Goal: Transaction & Acquisition: Purchase product/service

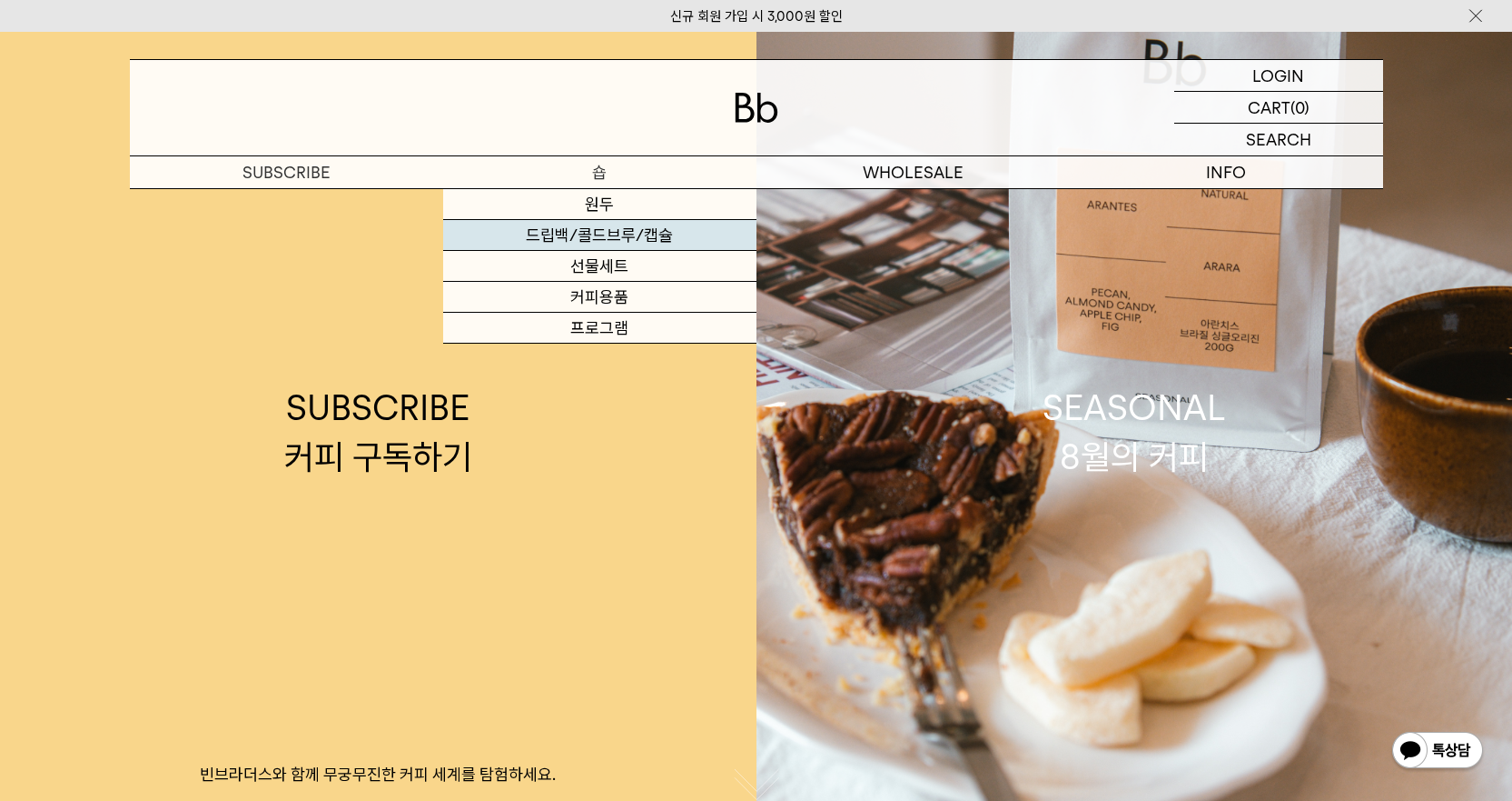
click at [608, 229] on link "드립백/콜드브루/캡슐" at bounding box center [600, 235] width 314 height 31
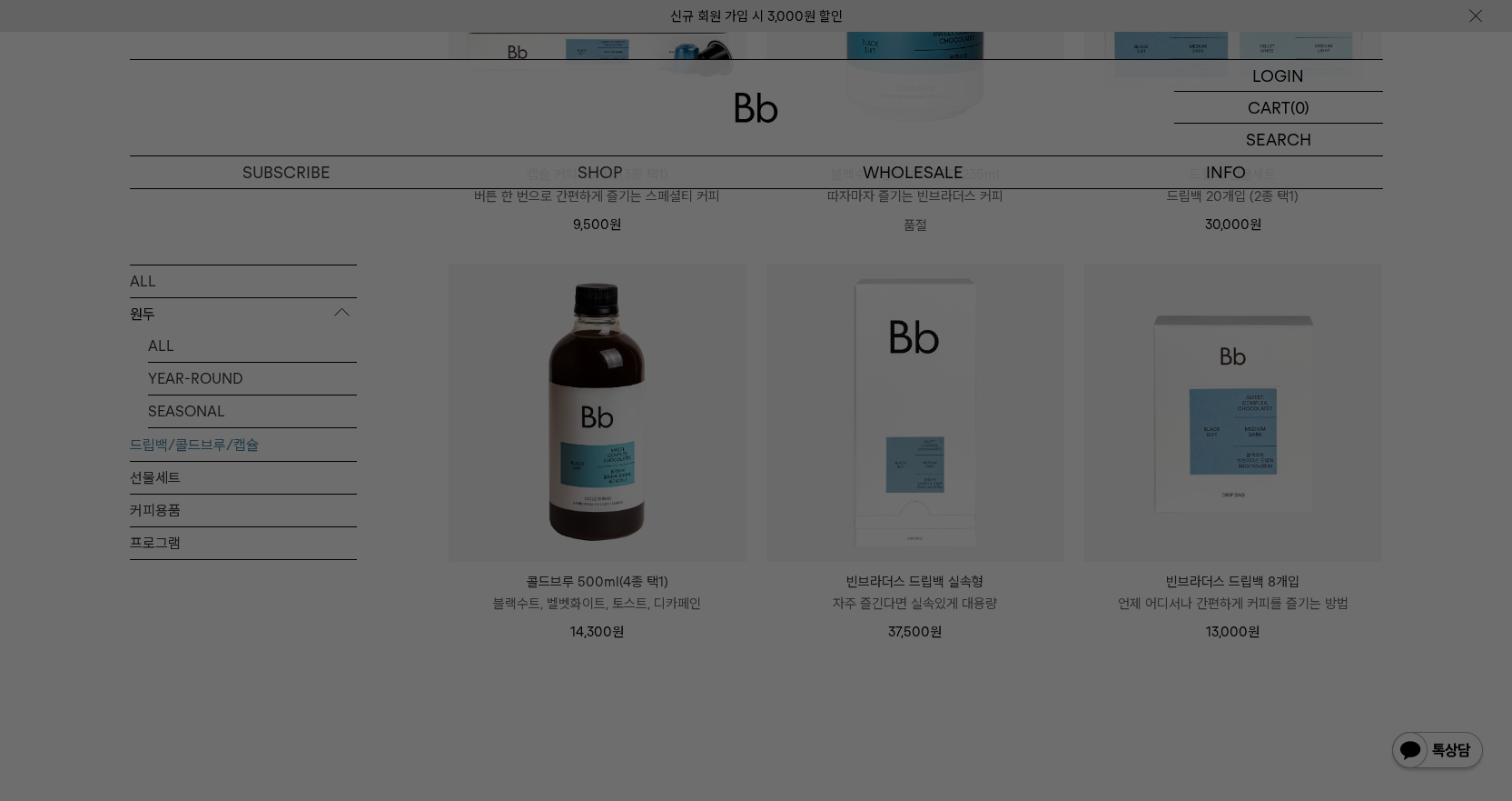
scroll to position [909, 0]
click at [692, 737] on div at bounding box center [756, 400] width 1512 height 801
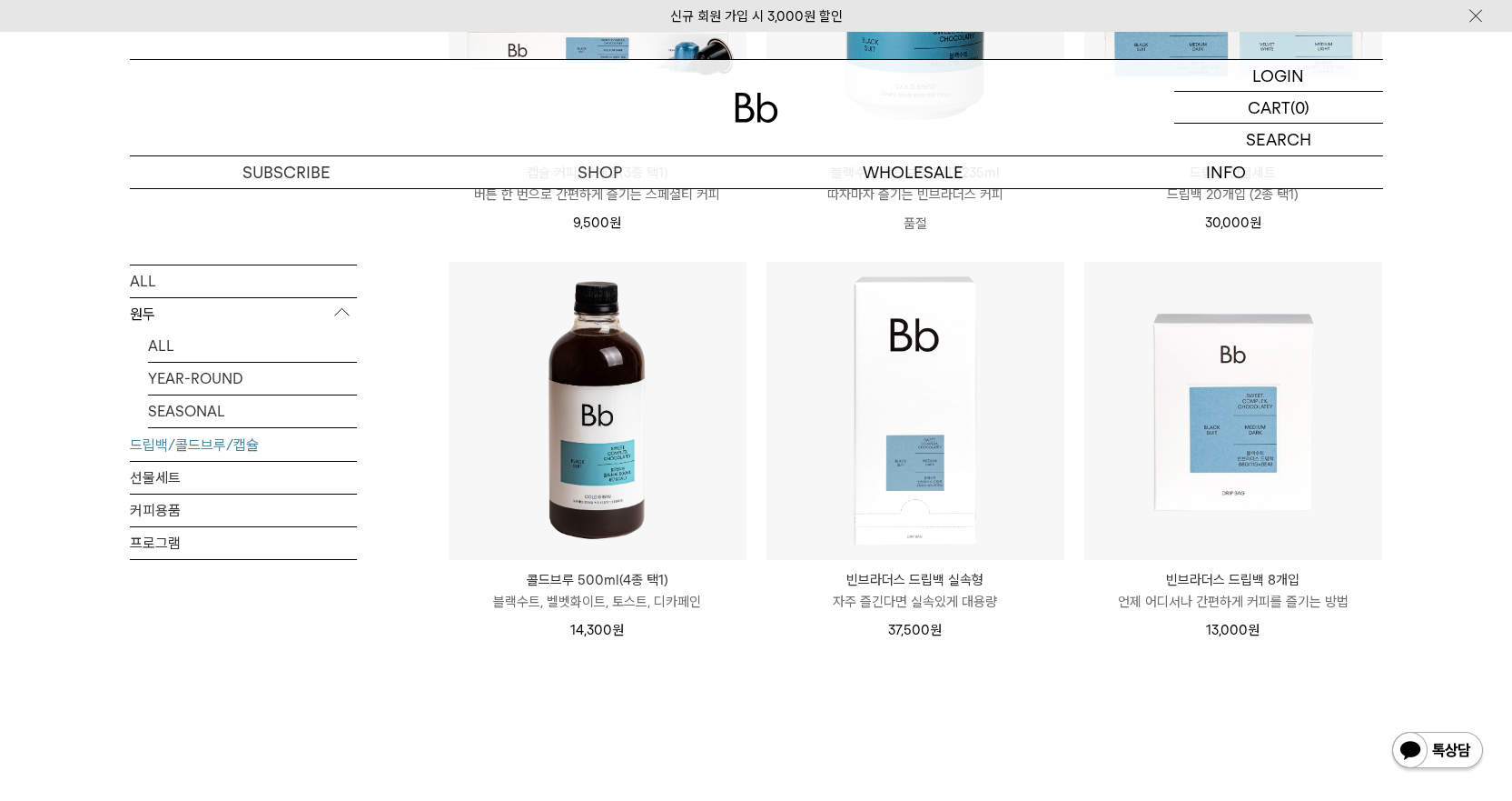
click at [630, 576] on p "콜드브루 500ml(4종 택1)" at bounding box center [597, 579] width 298 height 21
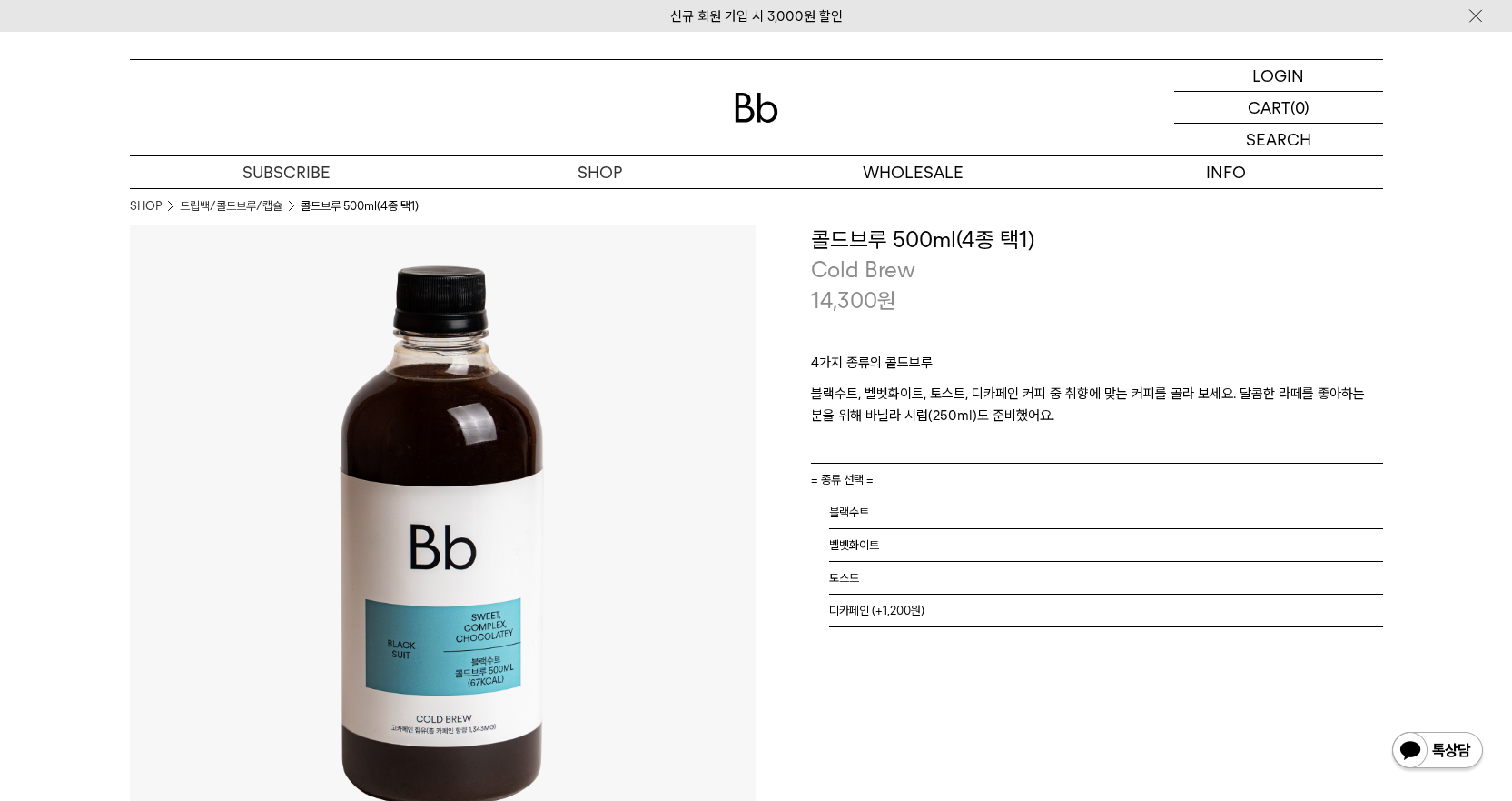
click at [961, 480] on link "= 종류 선택 =" at bounding box center [1096, 479] width 572 height 32
click at [848, 658] on div "**********" at bounding box center [1070, 538] width 627 height 627
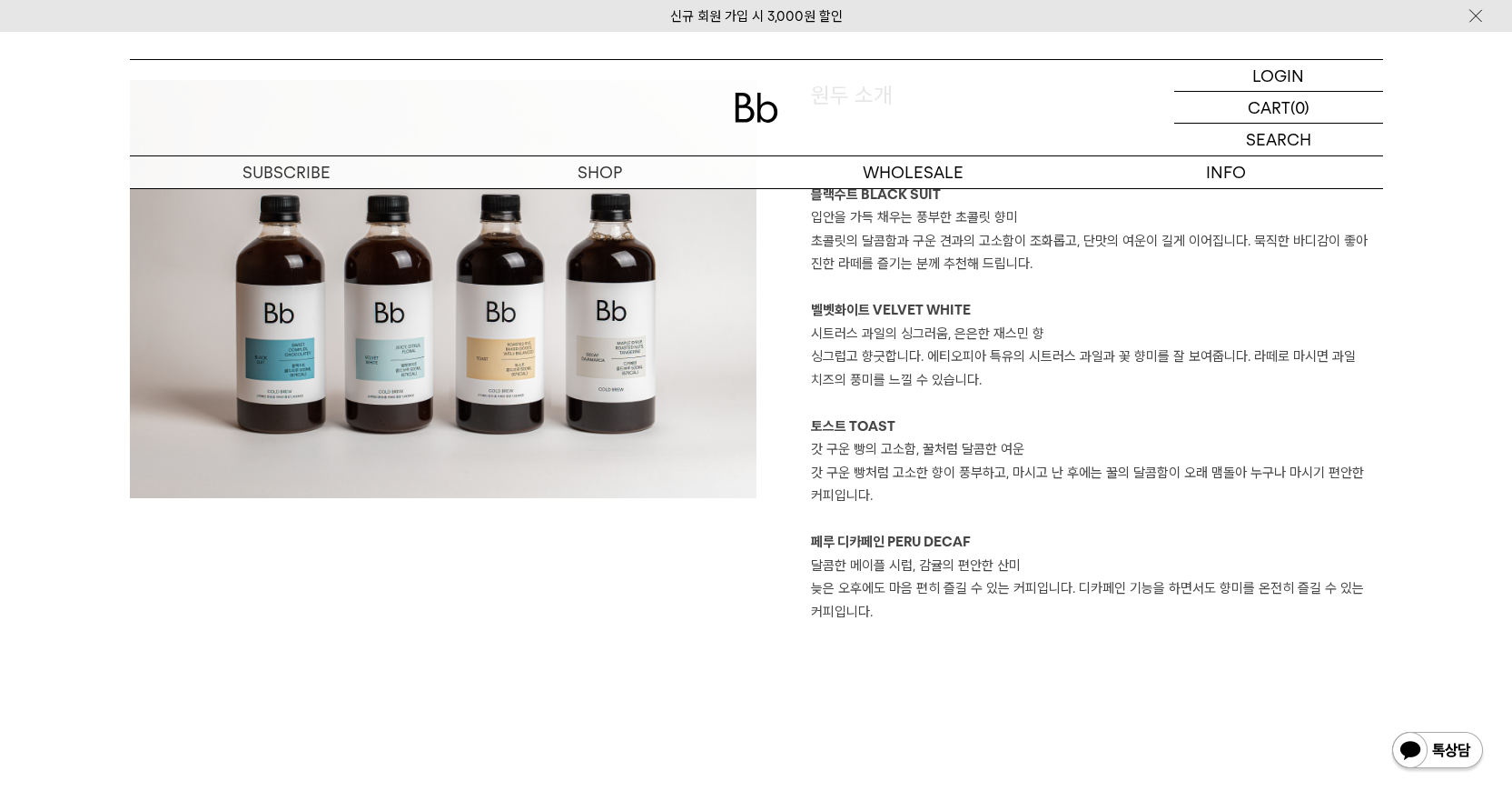
scroll to position [1635, 0]
